Goal: Complete application form

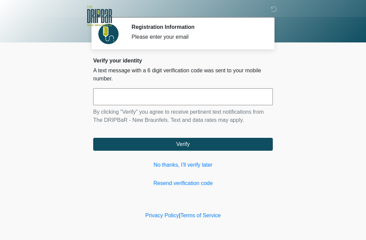
click at [191, 164] on link "No thanks, I'll verify later" at bounding box center [183, 165] width 180 height 8
click at [194, 166] on link "No thanks, I'll verify later" at bounding box center [183, 165] width 180 height 8
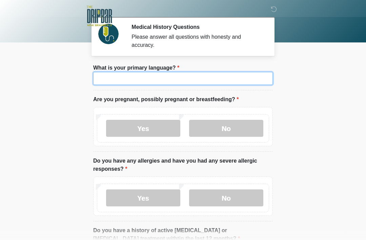
click at [218, 82] on input "What is your primary language?" at bounding box center [183, 78] width 180 height 13
type input "*******"
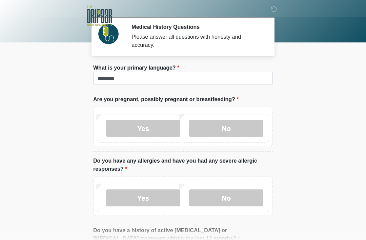
click at [162, 124] on label "Yes" at bounding box center [143, 128] width 74 height 17
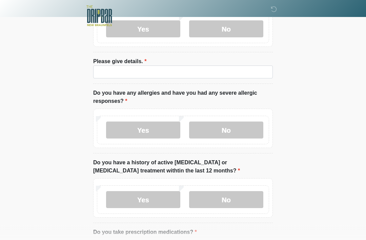
click at [248, 131] on label "No" at bounding box center [226, 130] width 74 height 17
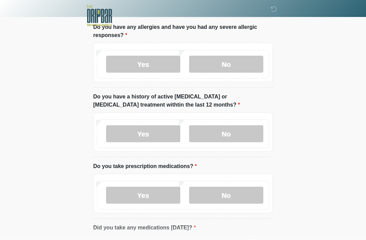
scroll to position [165, 0]
click at [240, 122] on div "Yes No" at bounding box center [183, 133] width 172 height 28
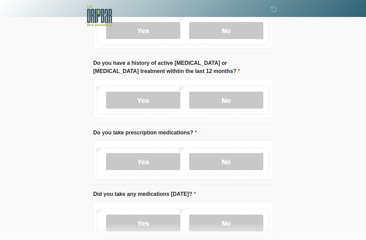
click at [246, 103] on label "No" at bounding box center [226, 100] width 74 height 17
click at [157, 158] on label "Yes" at bounding box center [143, 161] width 74 height 17
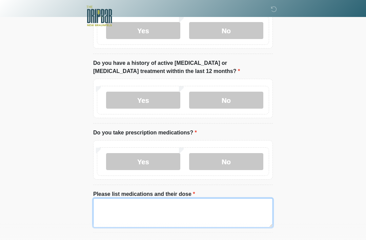
click at [227, 212] on textarea "Please list medications and their dose" at bounding box center [183, 212] width 180 height 29
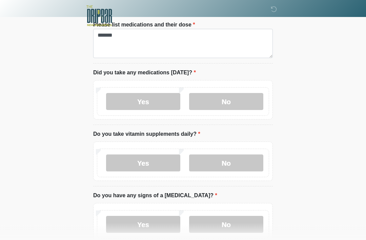
scroll to position [379, 0]
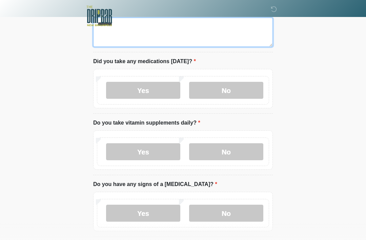
type textarea "******"
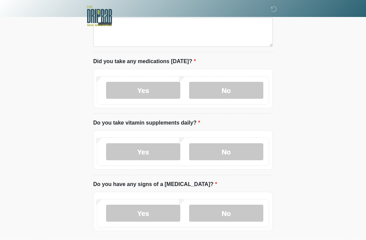
click at [144, 97] on label "Yes" at bounding box center [143, 90] width 74 height 17
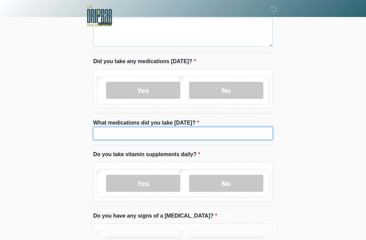
click at [171, 138] on input "What medications did you take today?" at bounding box center [183, 133] width 180 height 13
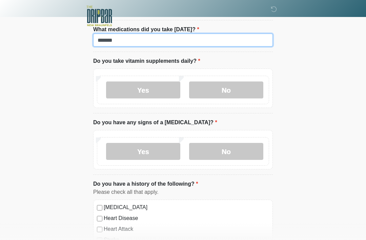
type input "******"
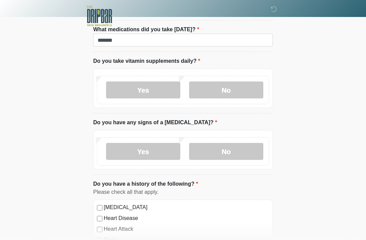
click at [250, 91] on label "No" at bounding box center [226, 89] width 74 height 17
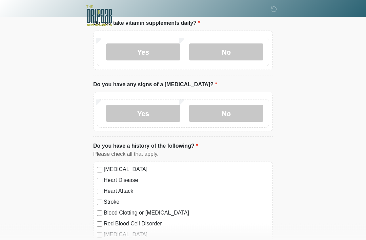
scroll to position [503, 0]
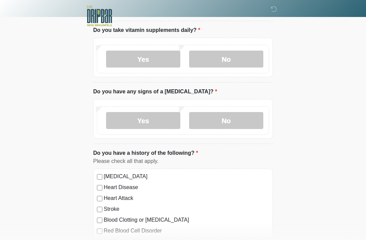
click at [139, 63] on label "Yes" at bounding box center [143, 59] width 74 height 17
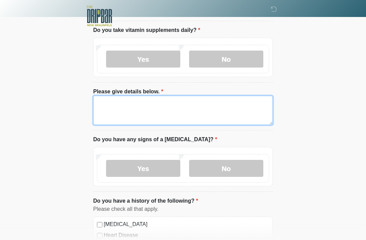
click at [216, 96] on textarea "Please give details below." at bounding box center [183, 110] width 180 height 29
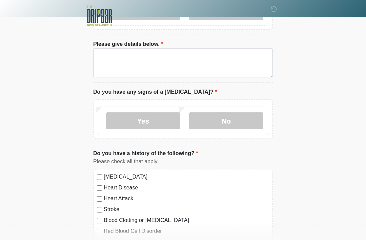
click at [252, 120] on label "No" at bounding box center [226, 120] width 74 height 17
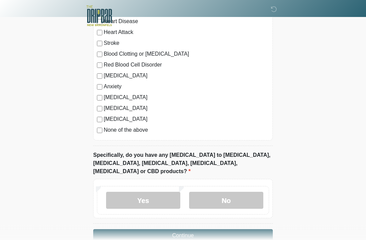
scroll to position [724, 0]
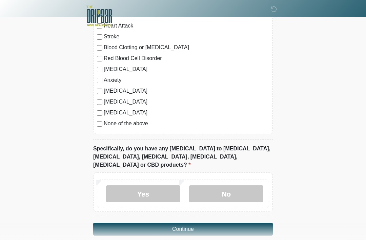
click at [94, 118] on div "High Blood Pressure Heart Disease Heart Attack Stroke Blood Clotting or Bleedin…" at bounding box center [183, 65] width 180 height 138
click at [235, 186] on label "No" at bounding box center [226, 193] width 74 height 17
click at [229, 223] on button "Continue" at bounding box center [183, 229] width 180 height 13
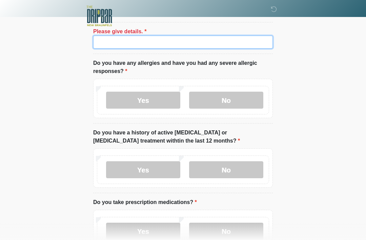
click at [261, 47] on input "Please give details." at bounding box center [183, 42] width 180 height 13
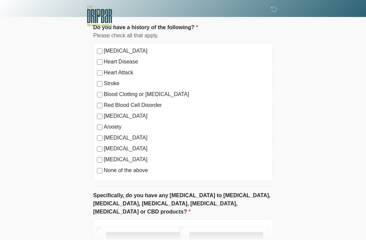
scroll to position [724, 0]
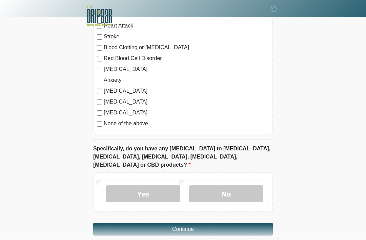
type input "*******"
click at [225, 223] on button "Continue" at bounding box center [183, 229] width 180 height 13
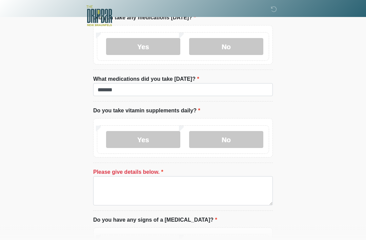
scroll to position [424, 0]
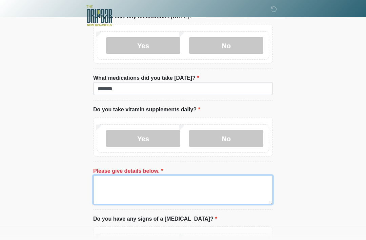
click at [235, 187] on textarea "Please give details below." at bounding box center [183, 189] width 180 height 29
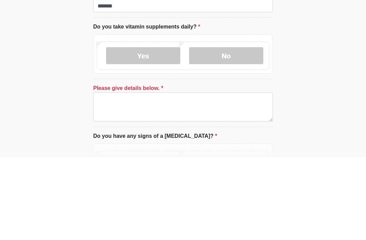
click at [251, 130] on label "No" at bounding box center [226, 138] width 74 height 17
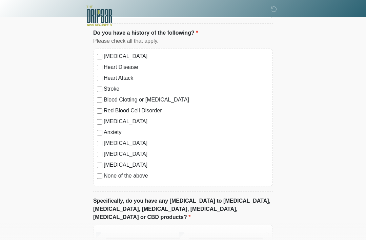
scroll to position [676, 0]
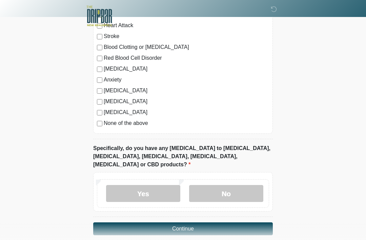
click at [224, 222] on button "Continue" at bounding box center [183, 228] width 180 height 13
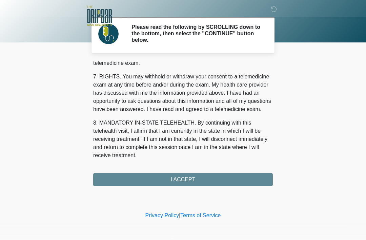
scroll to position [298, 0]
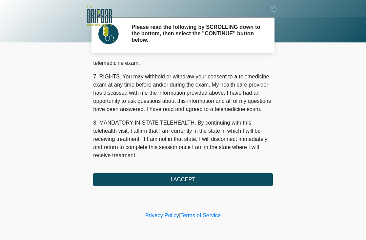
click at [238, 181] on button "I ACCEPT" at bounding box center [183, 179] width 180 height 13
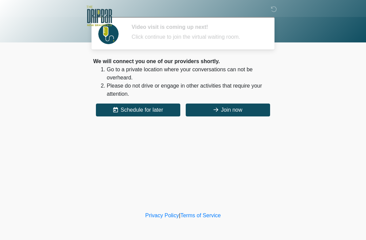
click at [251, 110] on button "Join now" at bounding box center [228, 109] width 84 height 13
